Goal: Task Accomplishment & Management: Use online tool/utility

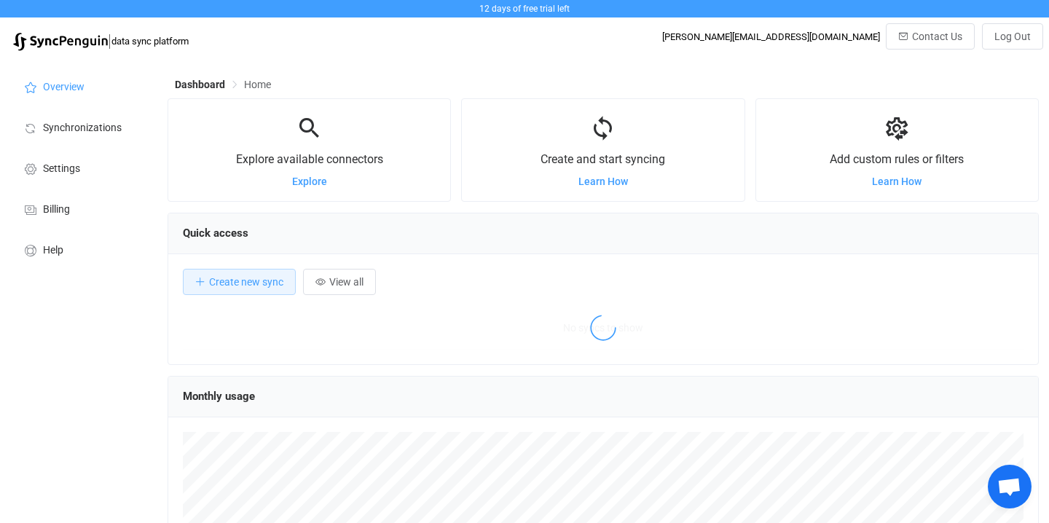
scroll to position [283, 871]
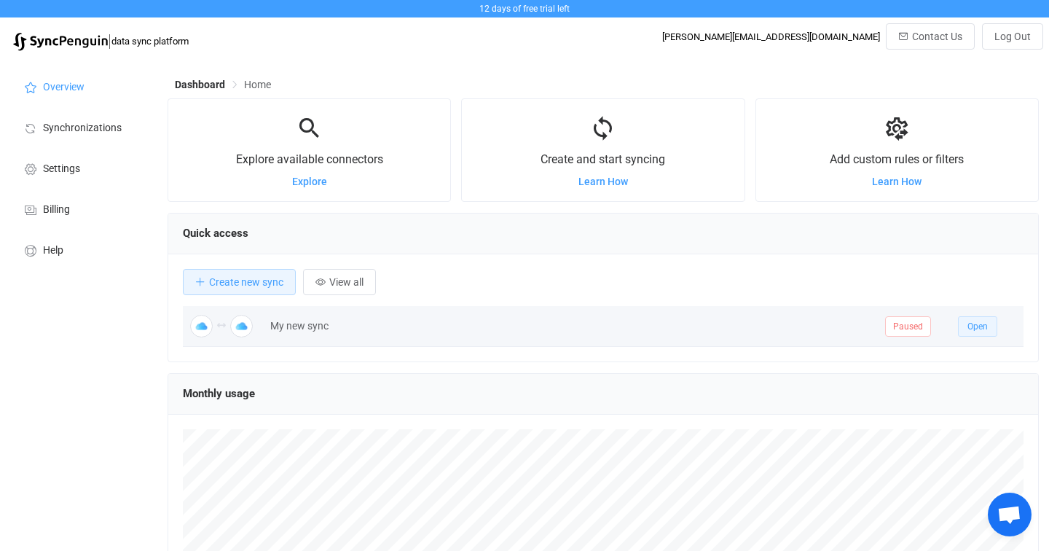
click at [978, 332] on button "Open" at bounding box center [977, 326] width 39 height 20
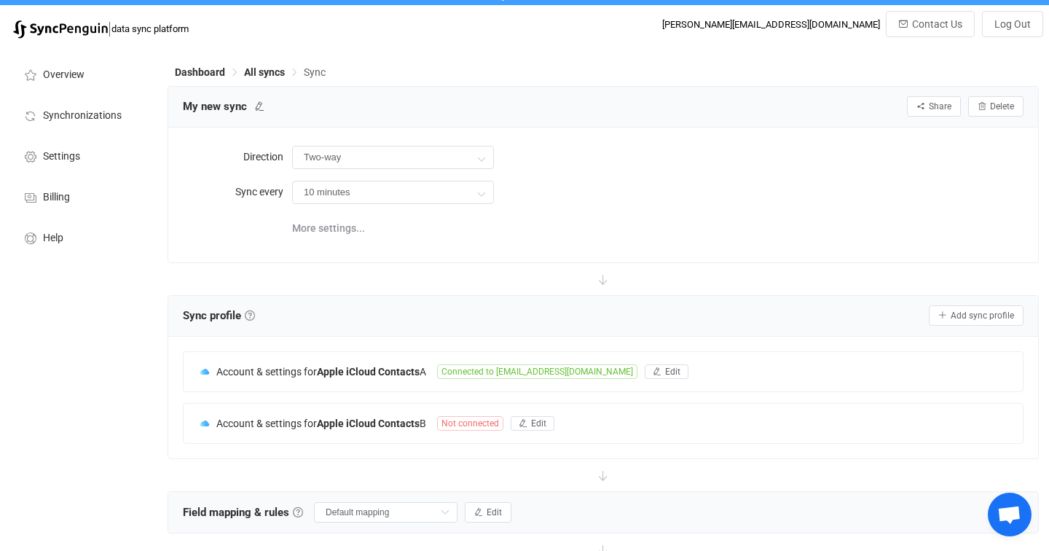
scroll to position [11, 0]
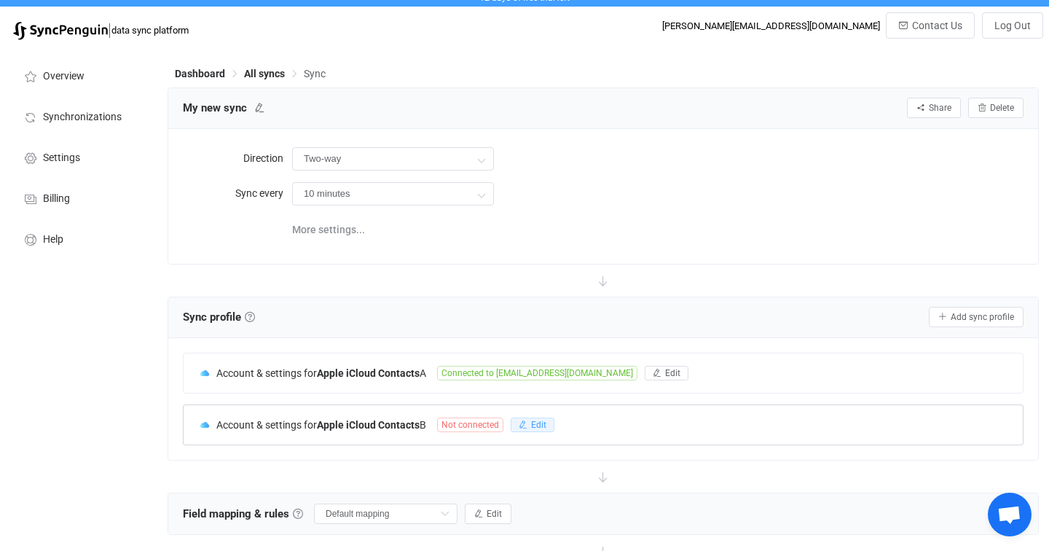
click at [538, 430] on button "Edit" at bounding box center [533, 425] width 44 height 15
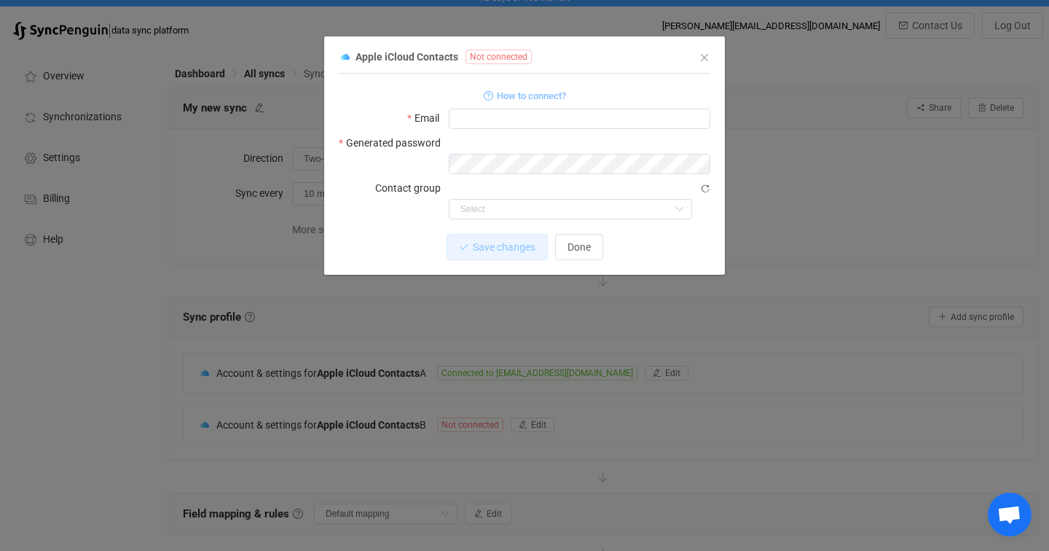
click at [510, 97] on span "How to connect?" at bounding box center [531, 95] width 69 height 17
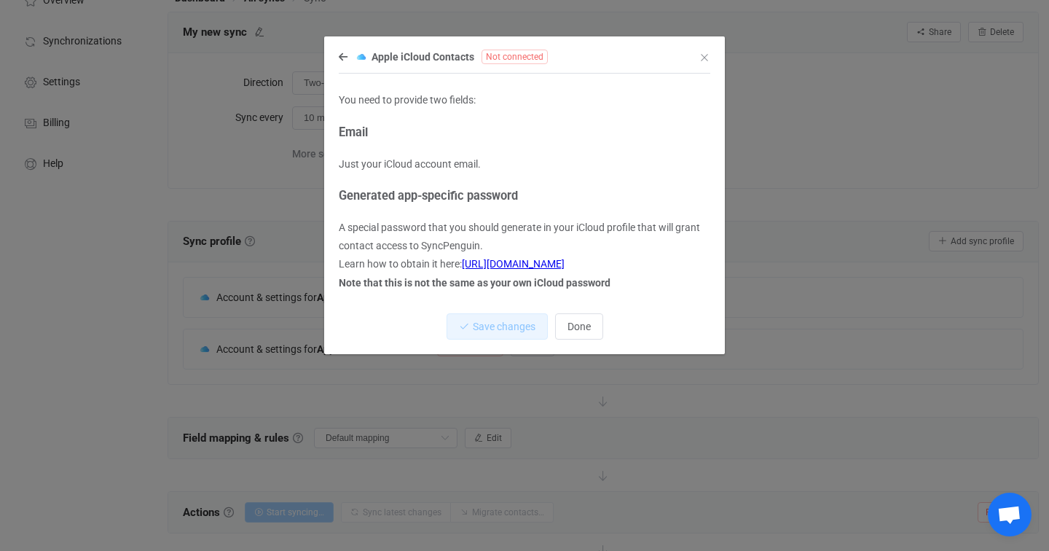
scroll to position [92, 0]
click at [565, 262] on link "https://support.apple.com/en-us/HT204397" at bounding box center [513, 264] width 103 height 12
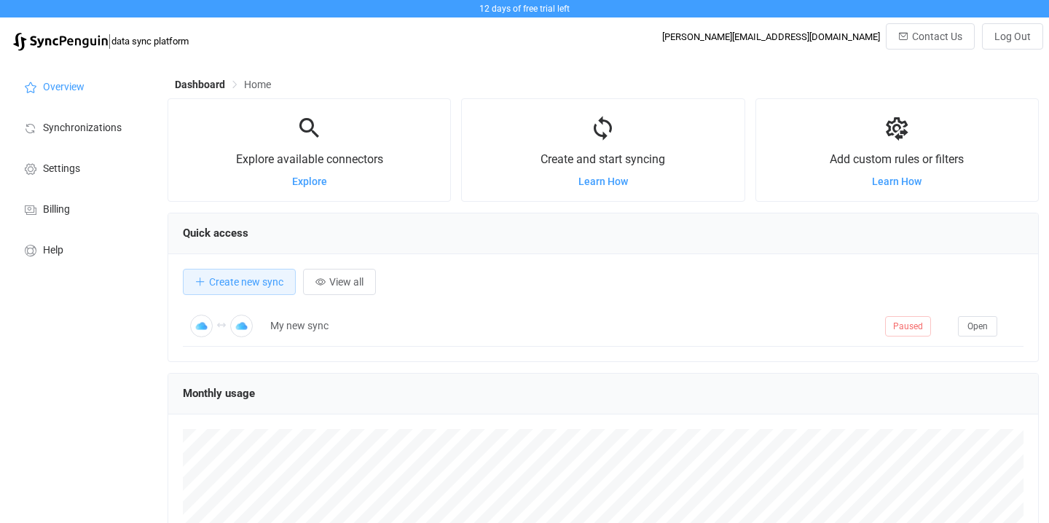
scroll to position [283, 871]
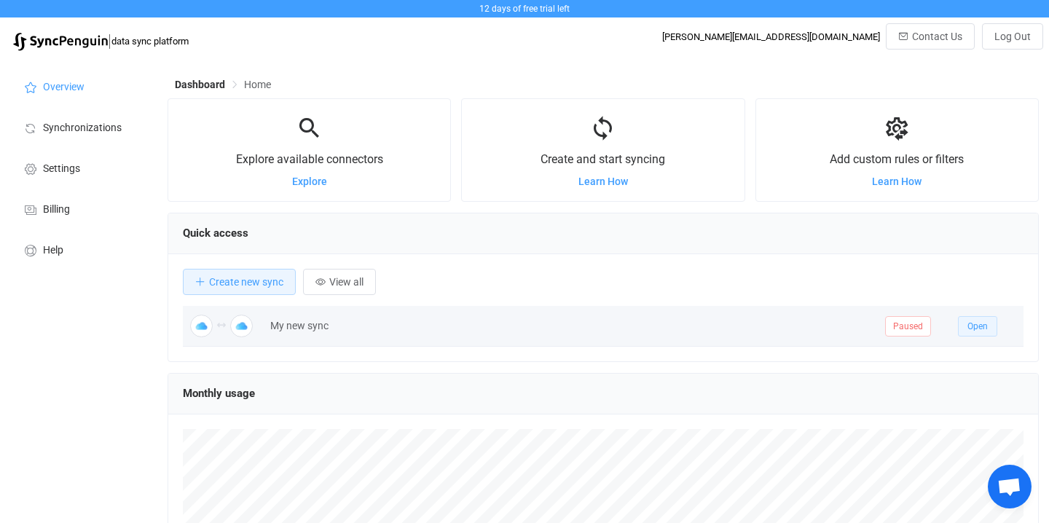
click at [968, 326] on span "Open" at bounding box center [978, 326] width 20 height 10
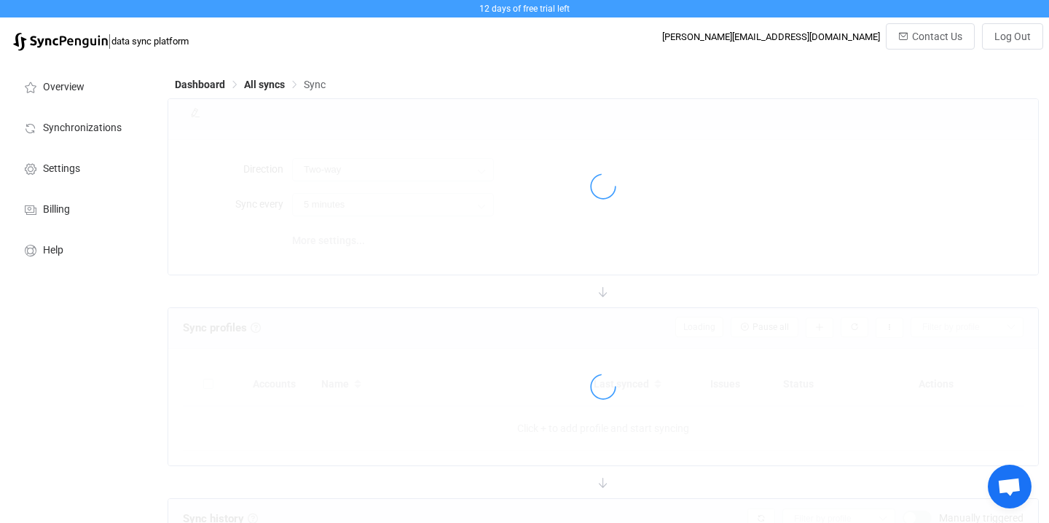
type input "10 minutes"
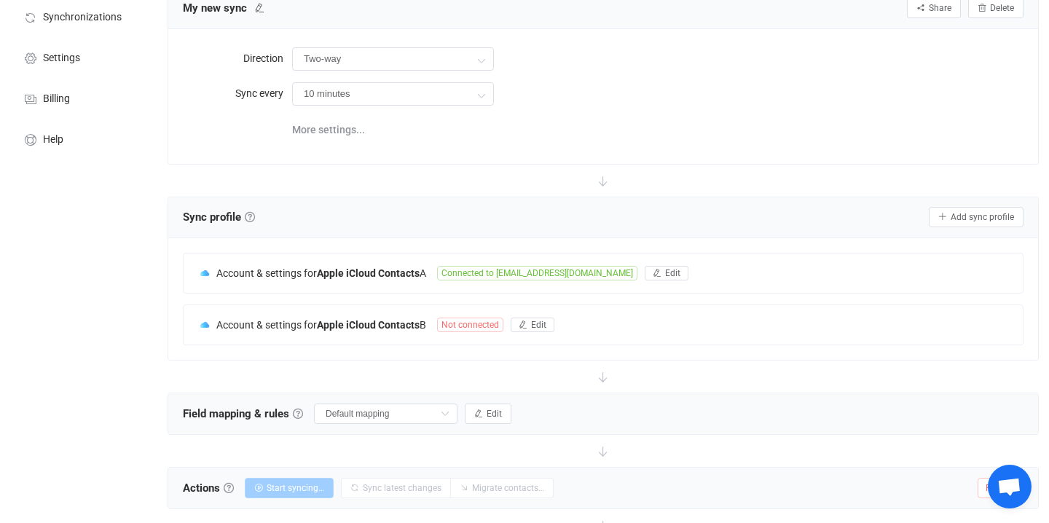
scroll to position [150, 0]
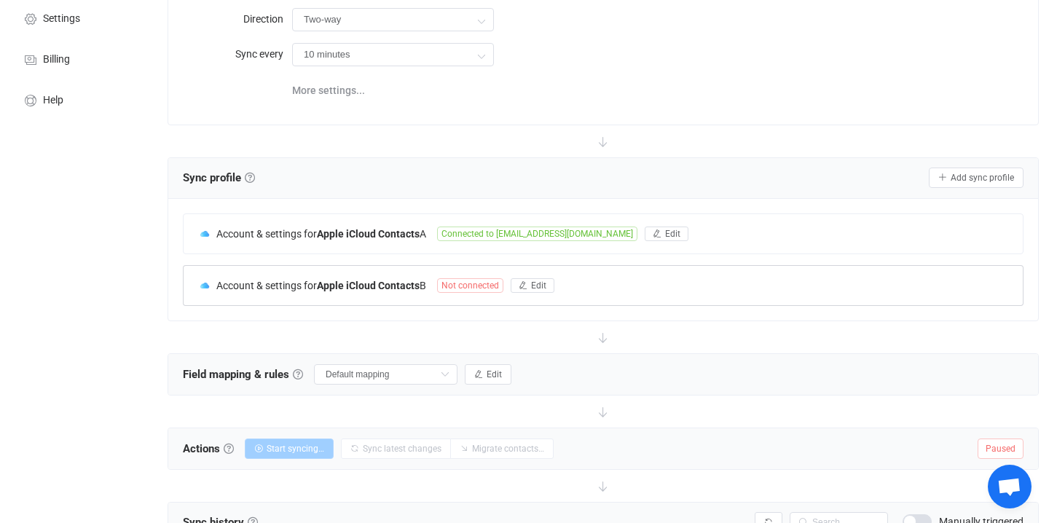
click at [544, 296] on div "Account & settings for Apple iCloud Contacts B Not connected Edit" at bounding box center [603, 285] width 839 height 39
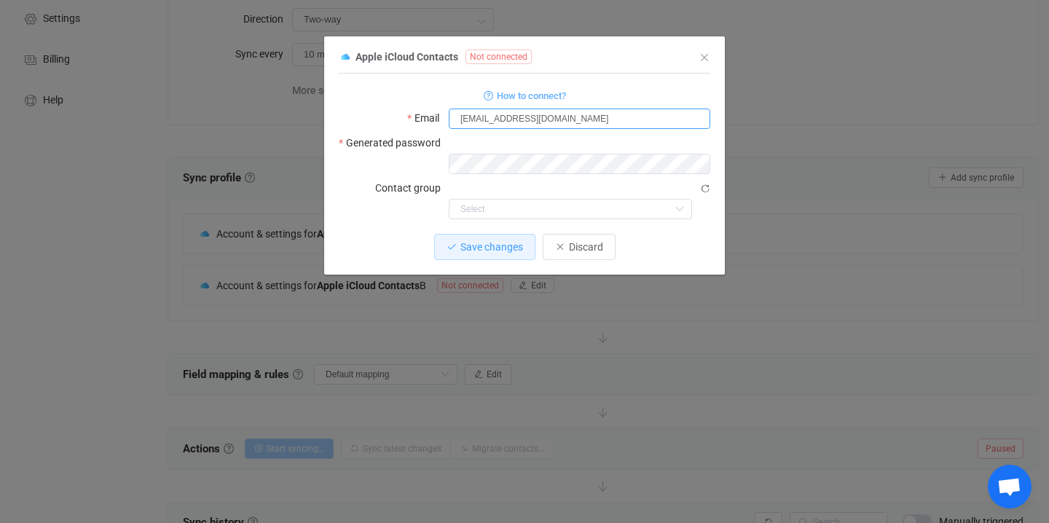
type input "[EMAIL_ADDRESS][DOMAIN_NAME]"
click at [505, 234] on button "Save changes" at bounding box center [484, 247] width 101 height 26
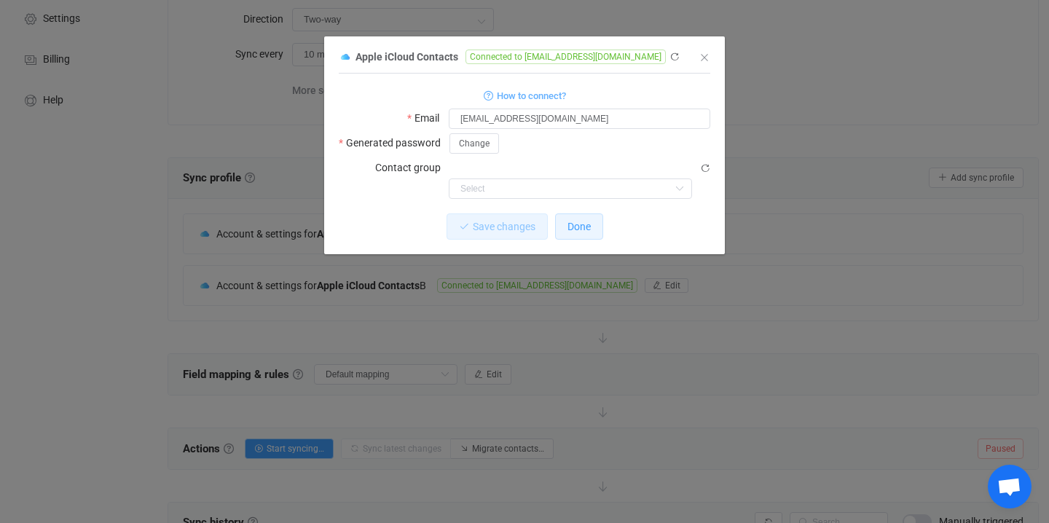
click at [576, 221] on span "Done" at bounding box center [579, 227] width 23 height 12
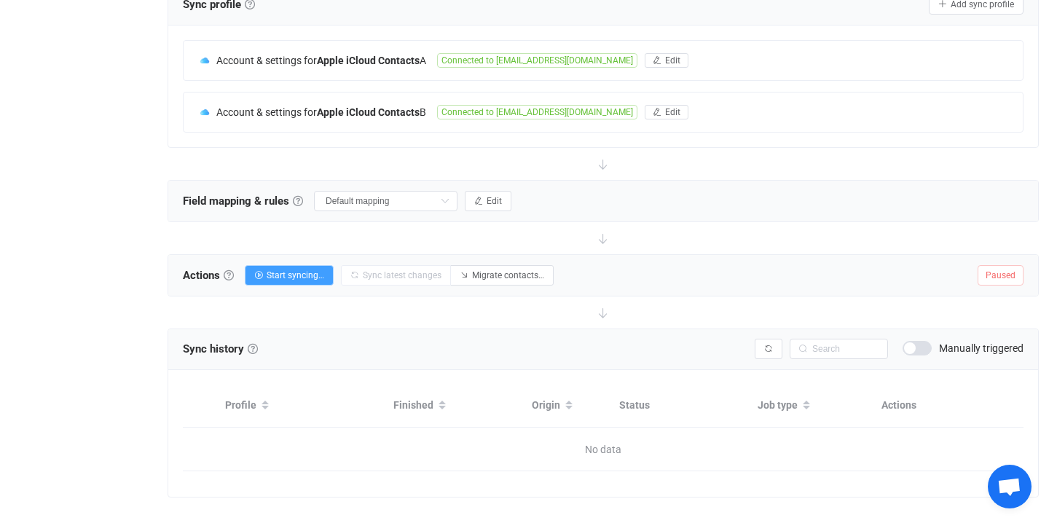
scroll to position [339, 0]
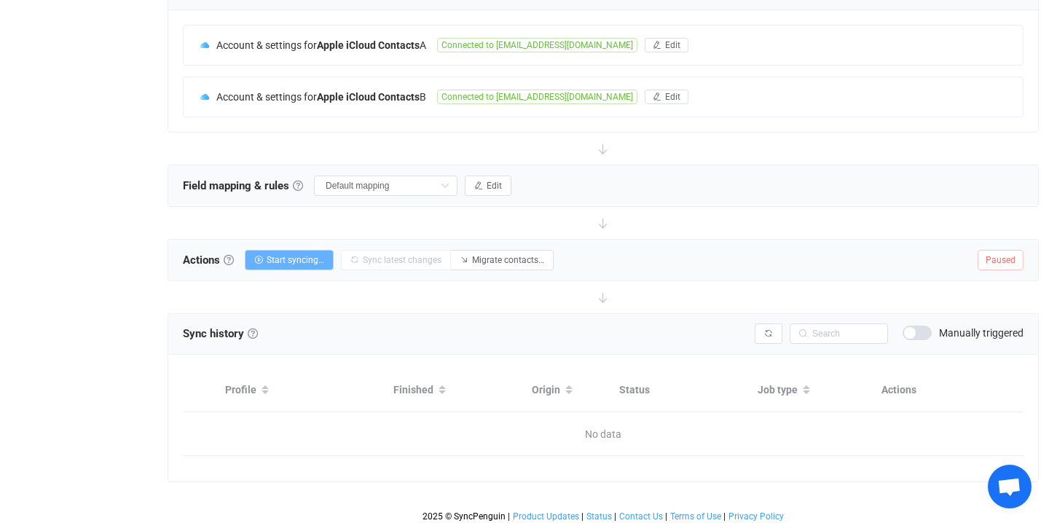
click at [283, 256] on span "Start syncing…" at bounding box center [296, 260] width 58 height 10
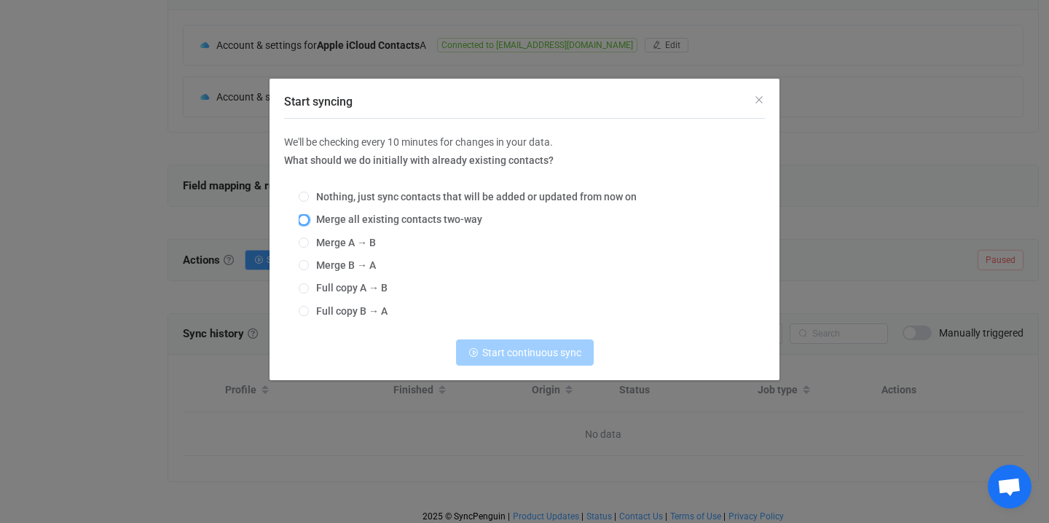
click at [302, 220] on span "Start syncing" at bounding box center [304, 220] width 10 height 10
click at [302, 220] on input "Merge all existing contacts two-way" at bounding box center [304, 221] width 10 height 12
radio input "true"
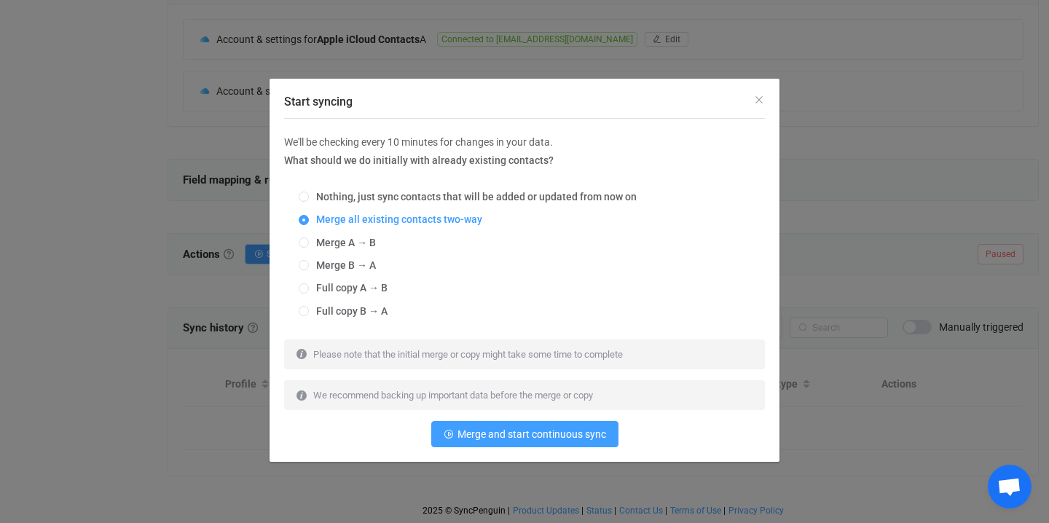
scroll to position [345, 0]
click at [530, 440] on button "Merge and start continuous sync" at bounding box center [524, 434] width 187 height 26
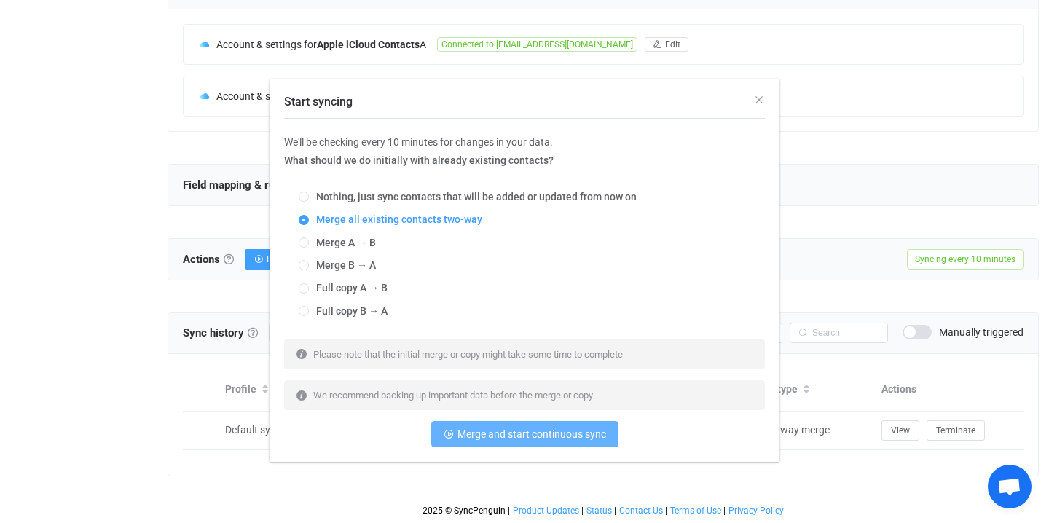
scroll to position [340, 0]
